Goal: Task Accomplishment & Management: Use online tool/utility

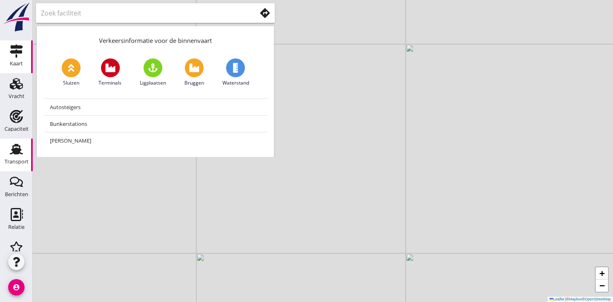
click at [22, 155] on div "Transport" at bounding box center [17, 149] width 20 height 13
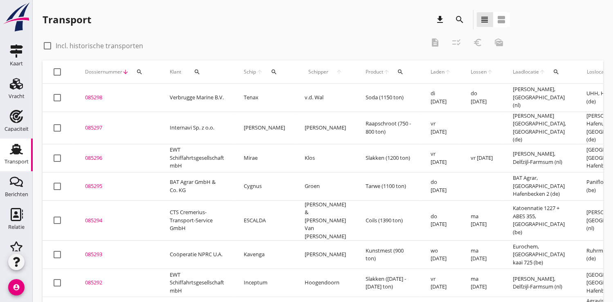
click at [92, 126] on div "085297" at bounding box center [117, 128] width 65 height 8
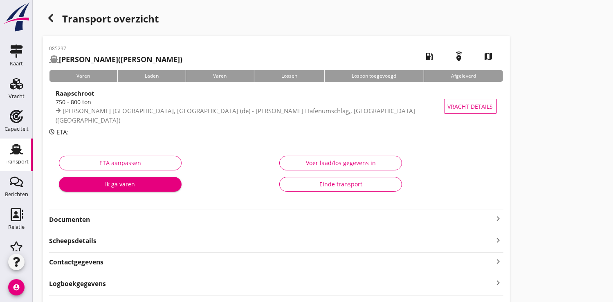
click at [139, 184] on div "Ik ga varen" at bounding box center [120, 184] width 110 height 9
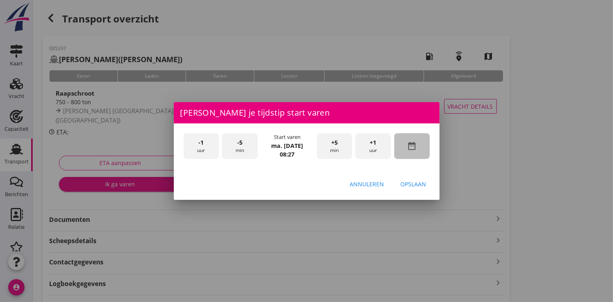
click at [419, 145] on div "date_range" at bounding box center [412, 146] width 36 height 26
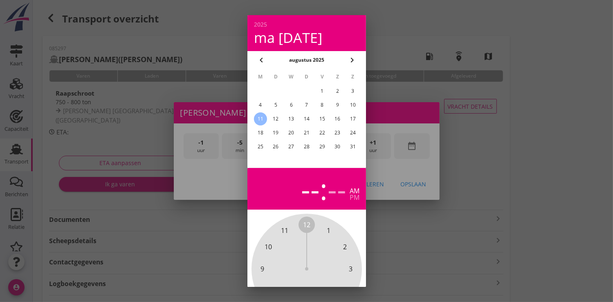
click at [323, 105] on div "8" at bounding box center [321, 105] width 13 height 13
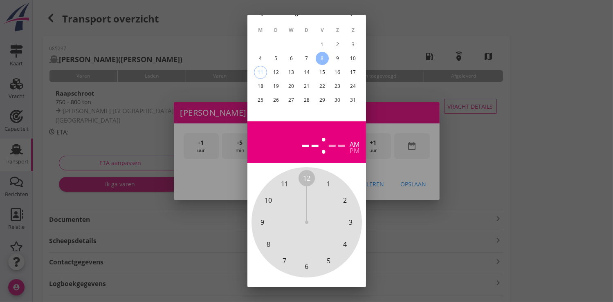
scroll to position [76, 0]
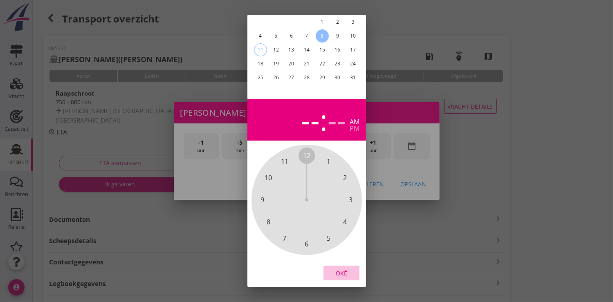
click at [334, 269] on div "Oké" at bounding box center [341, 273] width 23 height 9
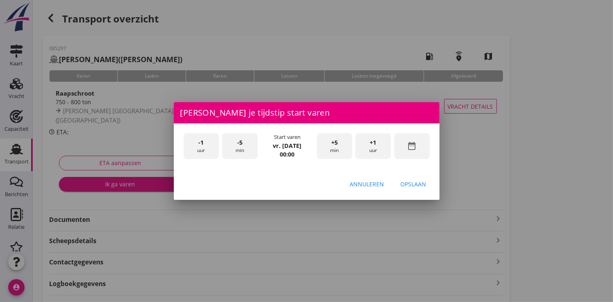
click at [383, 143] on div "+1 uur" at bounding box center [373, 146] width 36 height 26
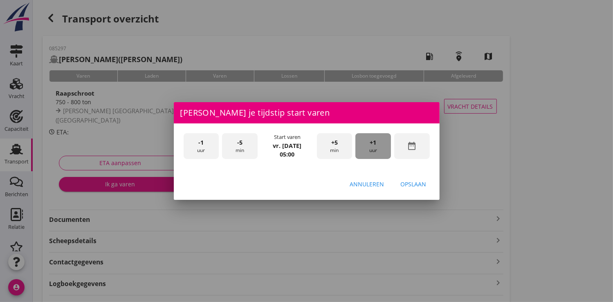
click at [383, 143] on div "+1 uur" at bounding box center [373, 146] width 36 height 26
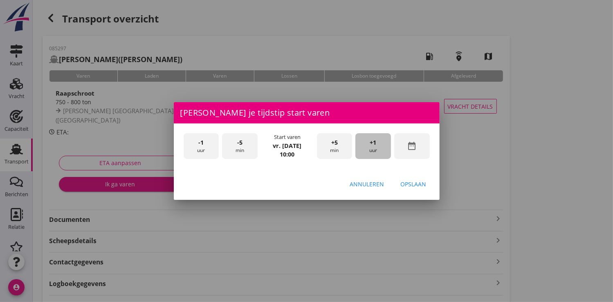
click at [383, 143] on div "+1 uur" at bounding box center [373, 146] width 36 height 26
click at [426, 181] on button "Opslaan" at bounding box center [413, 184] width 39 height 15
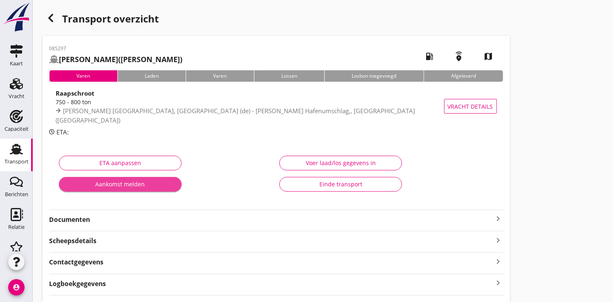
click at [147, 184] on div "Aankomst melden" at bounding box center [120, 184] width 110 height 9
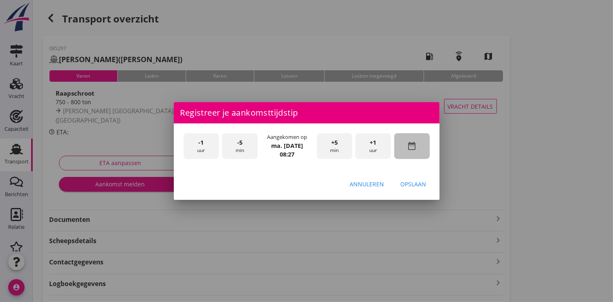
click at [408, 148] on icon "date_range" at bounding box center [412, 146] width 10 height 10
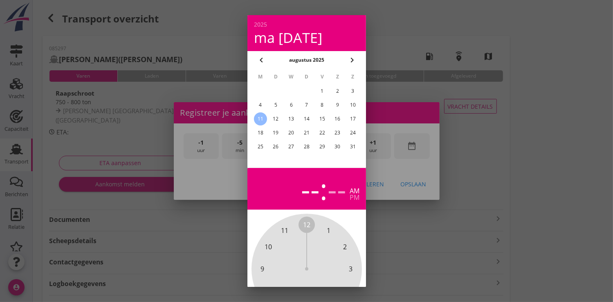
click at [321, 106] on div "8" at bounding box center [321, 105] width 13 height 13
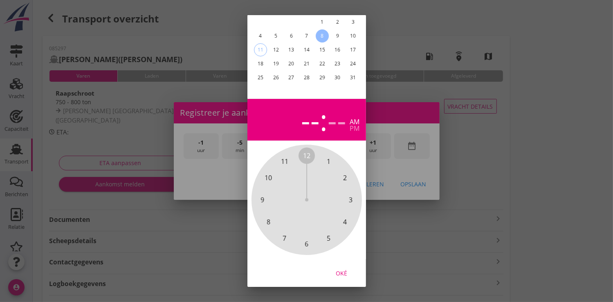
click at [339, 269] on div "Oké" at bounding box center [341, 273] width 23 height 9
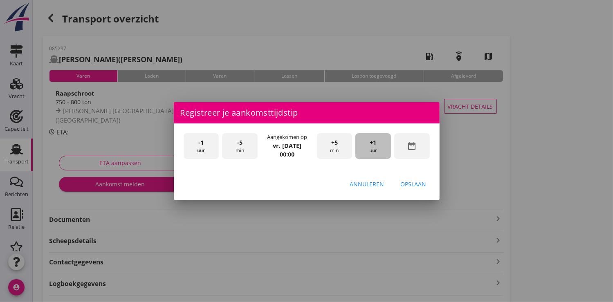
click at [372, 143] on span "+1" at bounding box center [373, 142] width 7 height 9
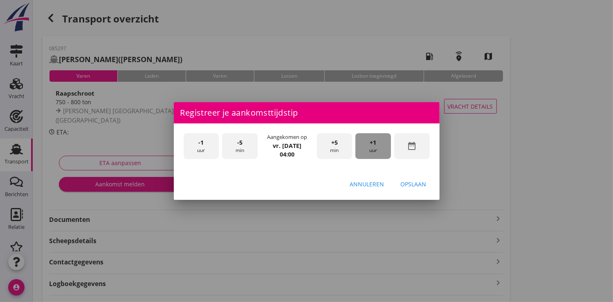
click at [372, 143] on span "+1" at bounding box center [373, 142] width 7 height 9
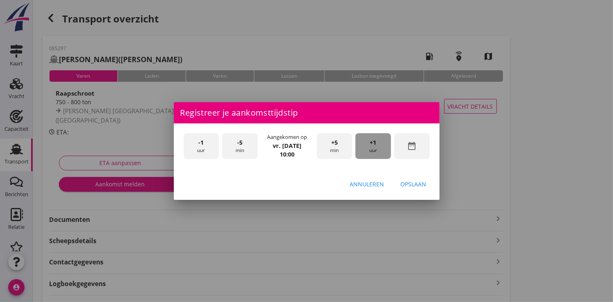
click at [372, 143] on span "+1" at bounding box center [373, 142] width 7 height 9
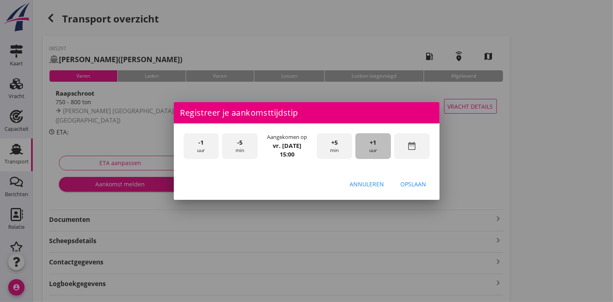
click at [372, 143] on span "+1" at bounding box center [373, 142] width 7 height 9
click at [410, 180] on div "Opslaan" at bounding box center [414, 184] width 26 height 9
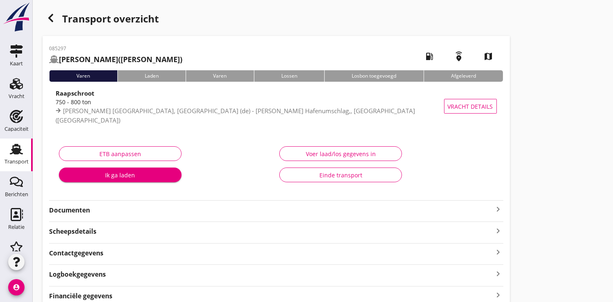
click at [142, 178] on div "Ik ga laden" at bounding box center [120, 175] width 110 height 9
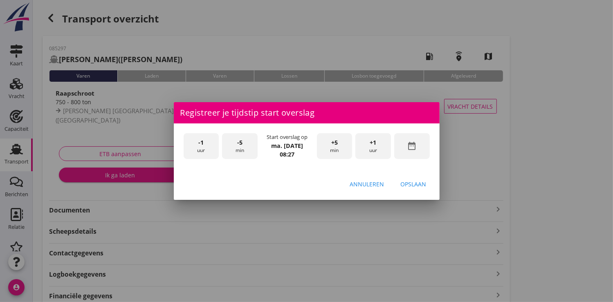
click at [414, 150] on icon "date_range" at bounding box center [412, 146] width 10 height 10
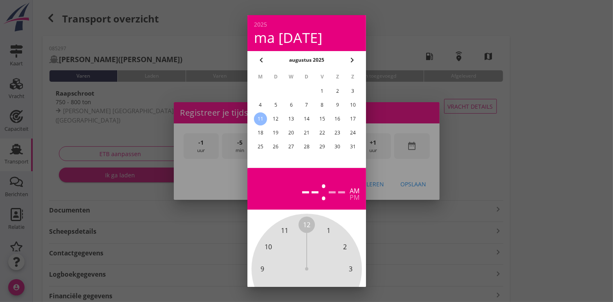
click at [326, 105] on div "8" at bounding box center [321, 105] width 13 height 13
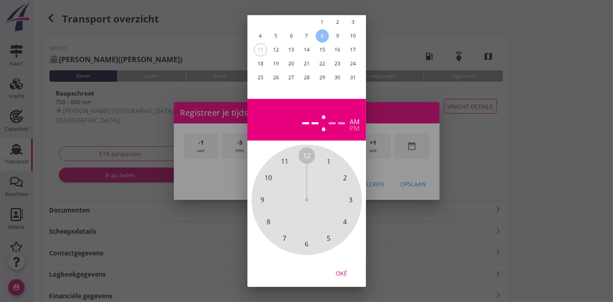
drag, startPoint x: 339, startPoint y: 262, endPoint x: 345, endPoint y: 258, distance: 7.6
click at [339, 269] on div "Oké" at bounding box center [341, 273] width 23 height 9
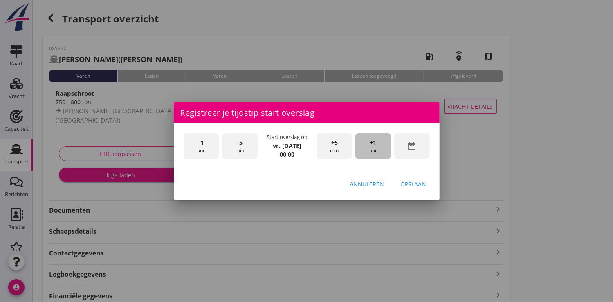
click at [381, 142] on div "+1 uur" at bounding box center [373, 146] width 36 height 26
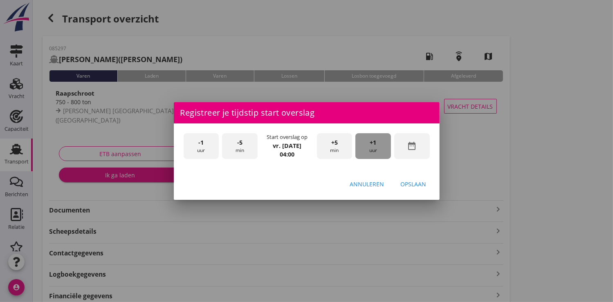
click at [381, 142] on div "+1 uur" at bounding box center [373, 146] width 36 height 26
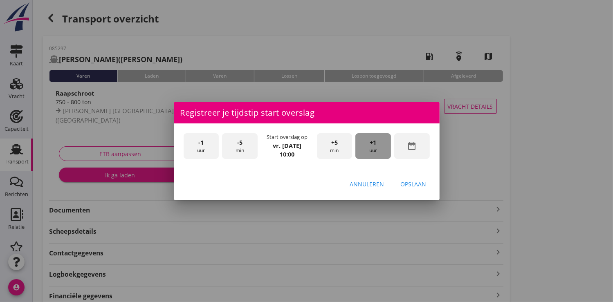
click at [381, 142] on div "+1 uur" at bounding box center [373, 146] width 36 height 26
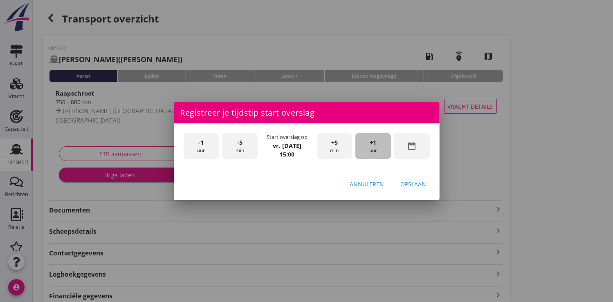
click at [381, 142] on div "+1 uur" at bounding box center [373, 146] width 36 height 26
click at [420, 185] on div "Opslaan" at bounding box center [414, 184] width 26 height 9
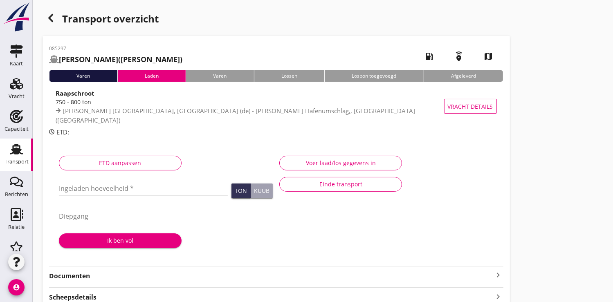
click at [85, 186] on input "Ingeladen hoeveelheid *" at bounding box center [143, 188] width 169 height 13
type input "751.499"
click at [130, 244] on div "Ik ben vol" at bounding box center [120, 240] width 110 height 9
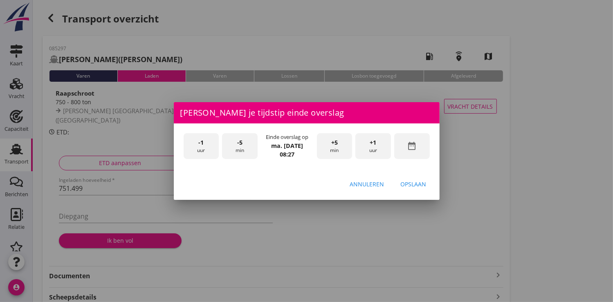
click at [408, 145] on icon "date_range" at bounding box center [412, 146] width 10 height 10
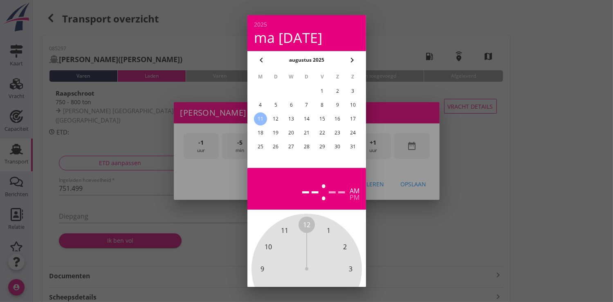
click at [335, 106] on div "9" at bounding box center [337, 105] width 13 height 13
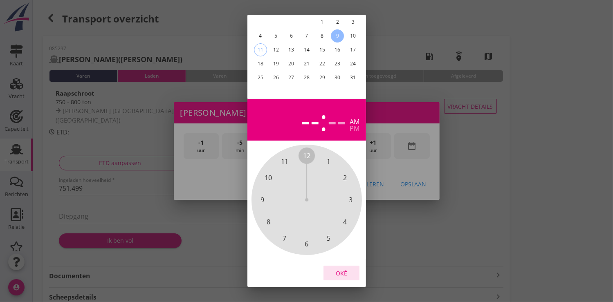
drag, startPoint x: 334, startPoint y: 267, endPoint x: 342, endPoint y: 246, distance: 22.3
click at [337, 269] on div "Oké" at bounding box center [341, 273] width 23 height 9
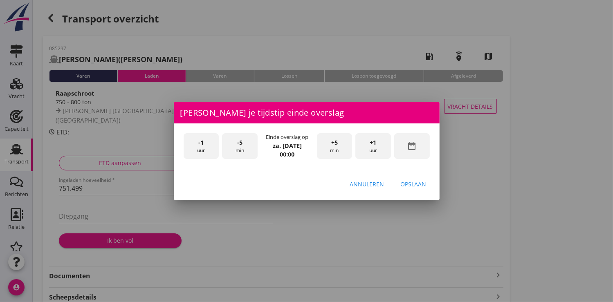
click at [379, 146] on div "+1 uur" at bounding box center [373, 146] width 36 height 26
click at [379, 145] on div "+1 uur" at bounding box center [373, 146] width 36 height 26
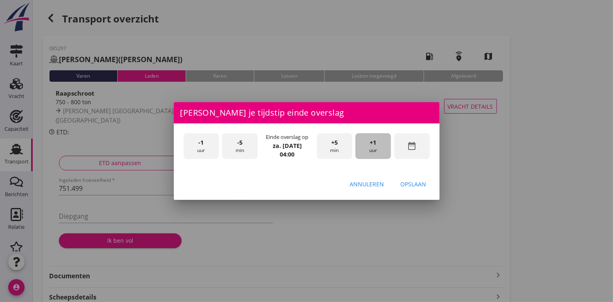
click at [379, 145] on div "+1 uur" at bounding box center [373, 146] width 36 height 26
click at [197, 143] on div "-1 uur" at bounding box center [202, 146] width 36 height 26
click at [422, 184] on div "Opslaan" at bounding box center [414, 184] width 26 height 9
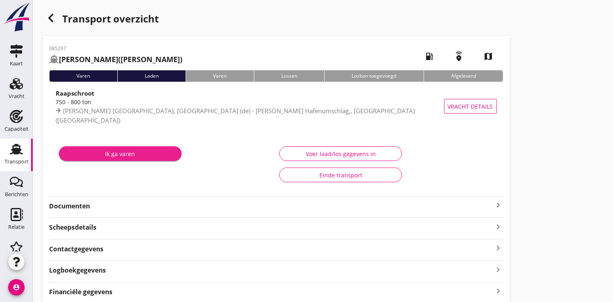
click at [149, 150] on div "Ik ga varen" at bounding box center [120, 154] width 110 height 9
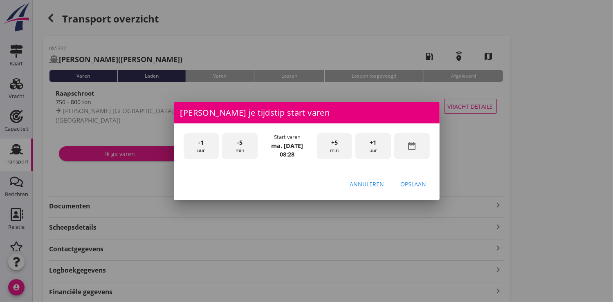
click at [408, 148] on icon "date_range" at bounding box center [412, 146] width 10 height 10
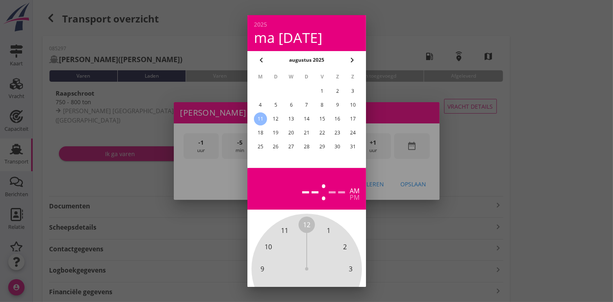
click at [337, 107] on div "9" at bounding box center [337, 105] width 13 height 13
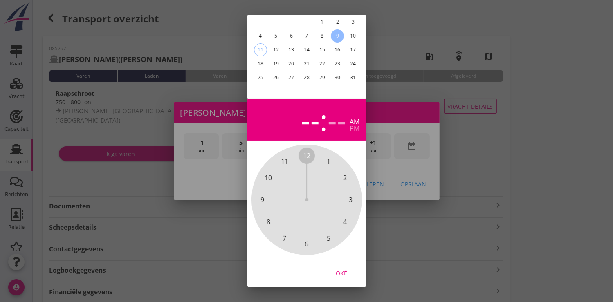
drag, startPoint x: 351, startPoint y: 266, endPoint x: 371, endPoint y: 212, distance: 57.2
click at [351, 269] on div "Oké" at bounding box center [341, 273] width 23 height 9
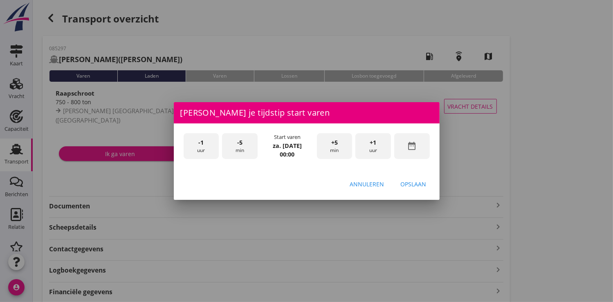
click at [372, 147] on div "+1 uur" at bounding box center [373, 146] width 36 height 26
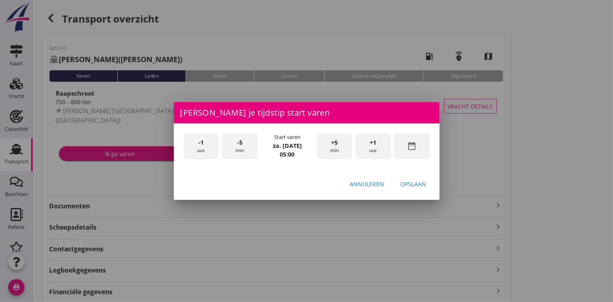
click at [382, 148] on div "+1 uur" at bounding box center [373, 146] width 36 height 26
click at [416, 186] on div "Opslaan" at bounding box center [414, 184] width 26 height 9
